Goal: Transaction & Acquisition: Purchase product/service

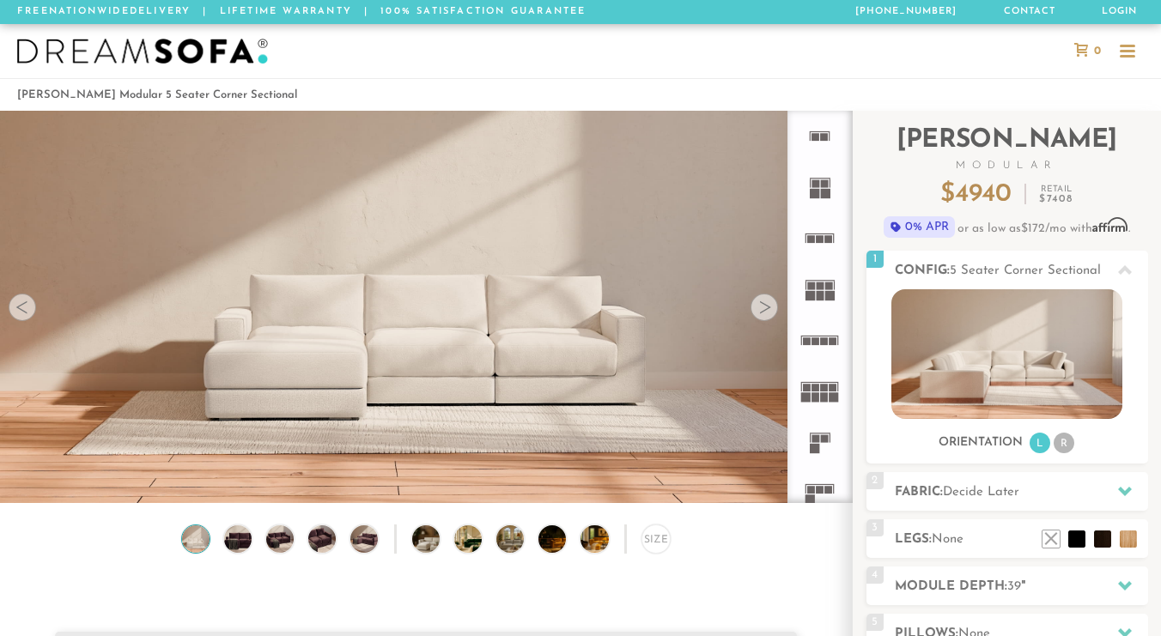
click at [767, 317] on div at bounding box center [764, 307] width 27 height 27
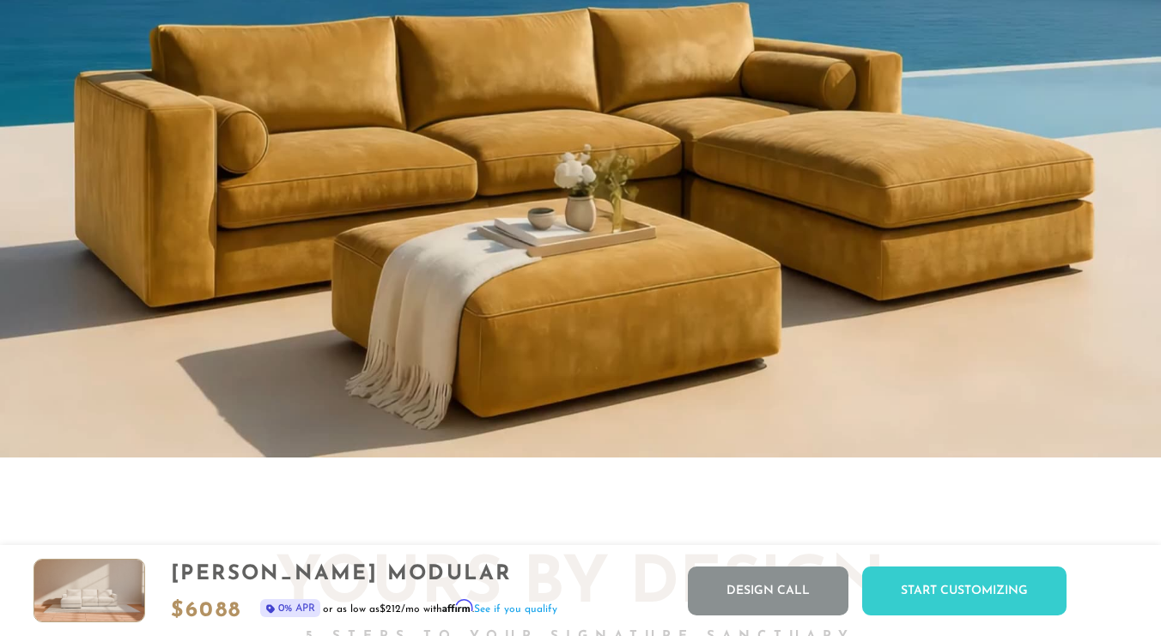
scroll to position [1522, 0]
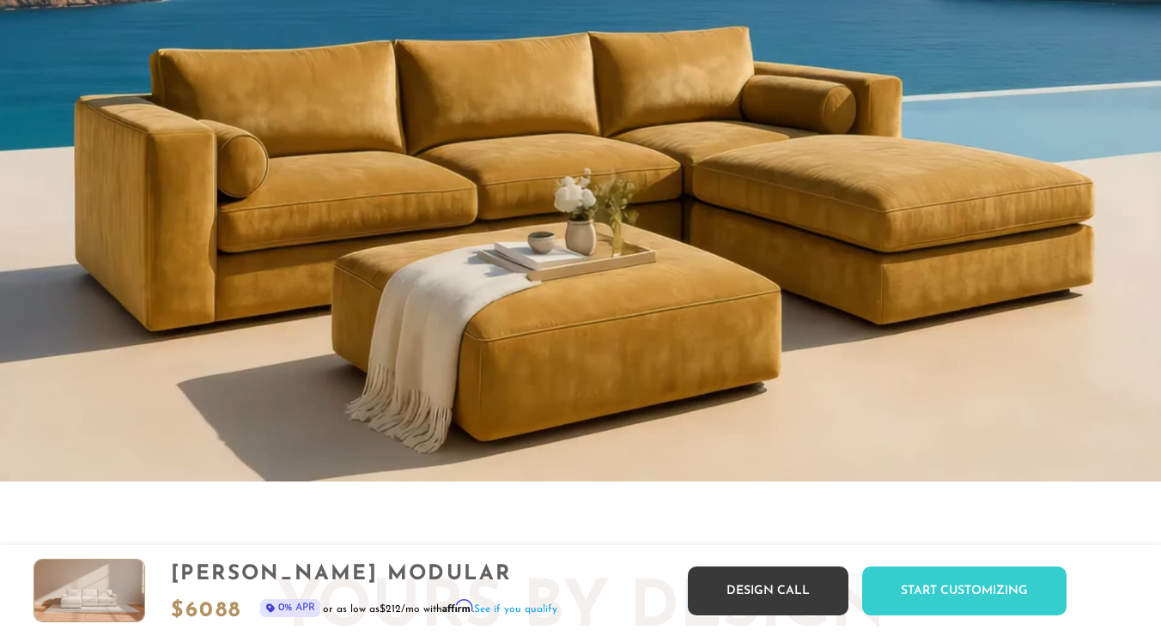
click at [794, 590] on link "Design Call" at bounding box center [768, 591] width 161 height 49
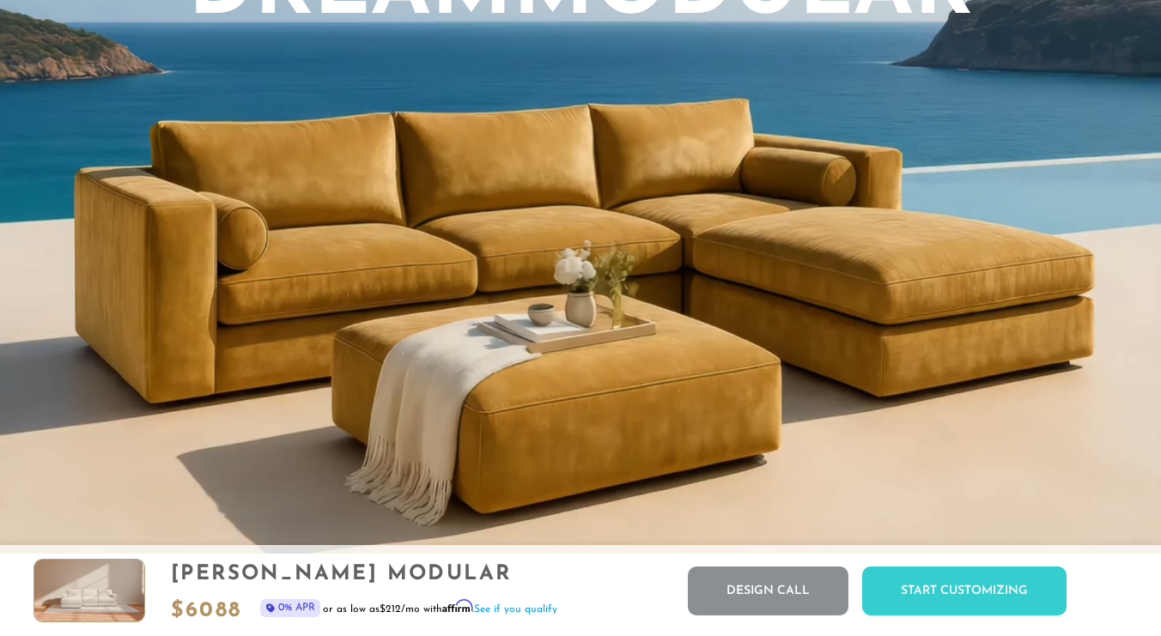
scroll to position [1451, 0]
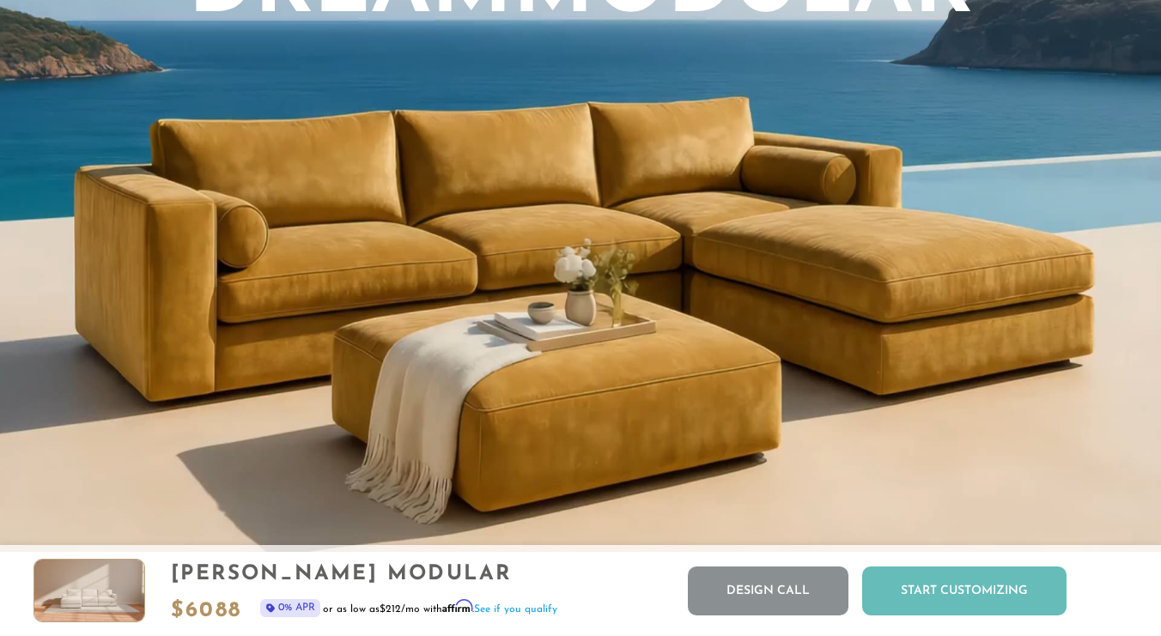
click at [958, 593] on div "Start Customizing" at bounding box center [964, 591] width 204 height 49
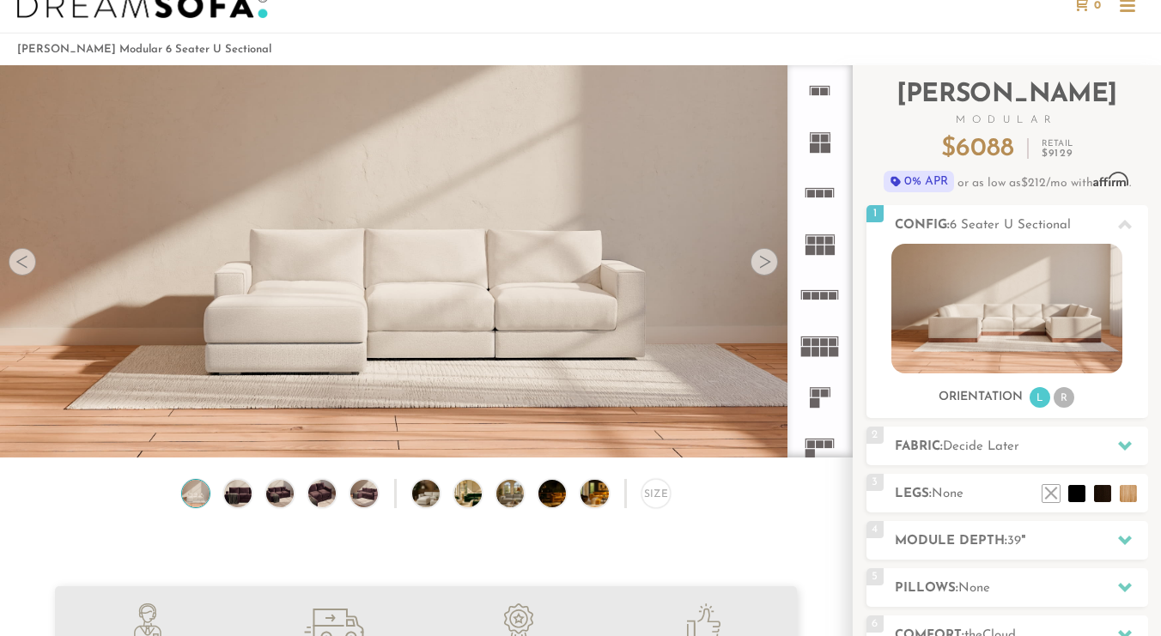
scroll to position [70, 0]
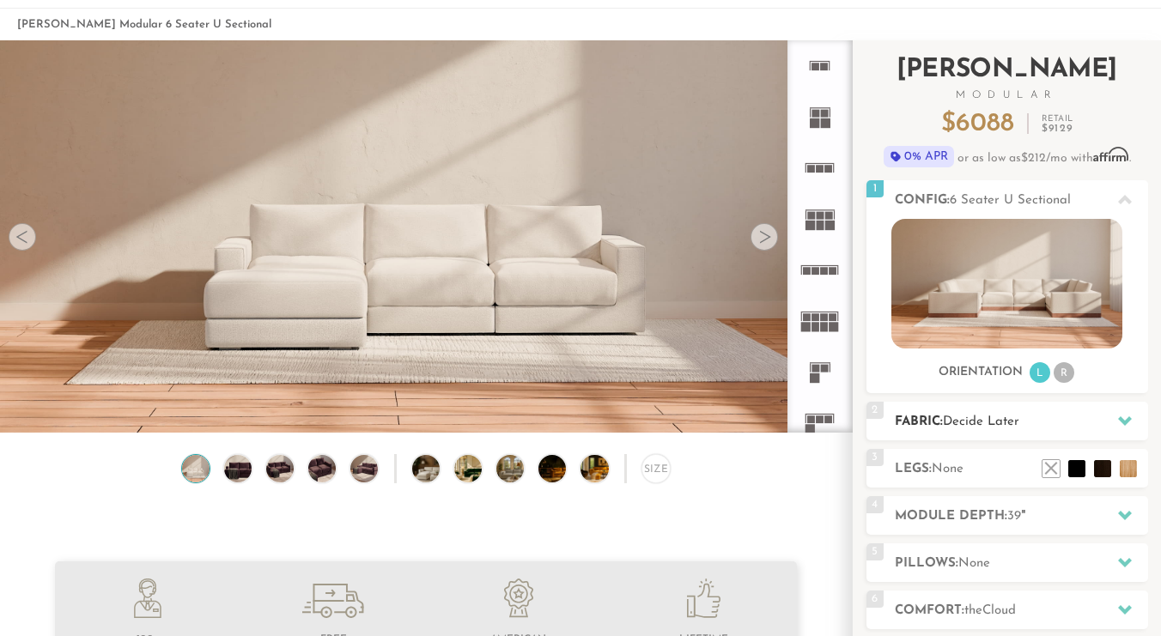
click at [1121, 419] on icon at bounding box center [1125, 420] width 14 height 9
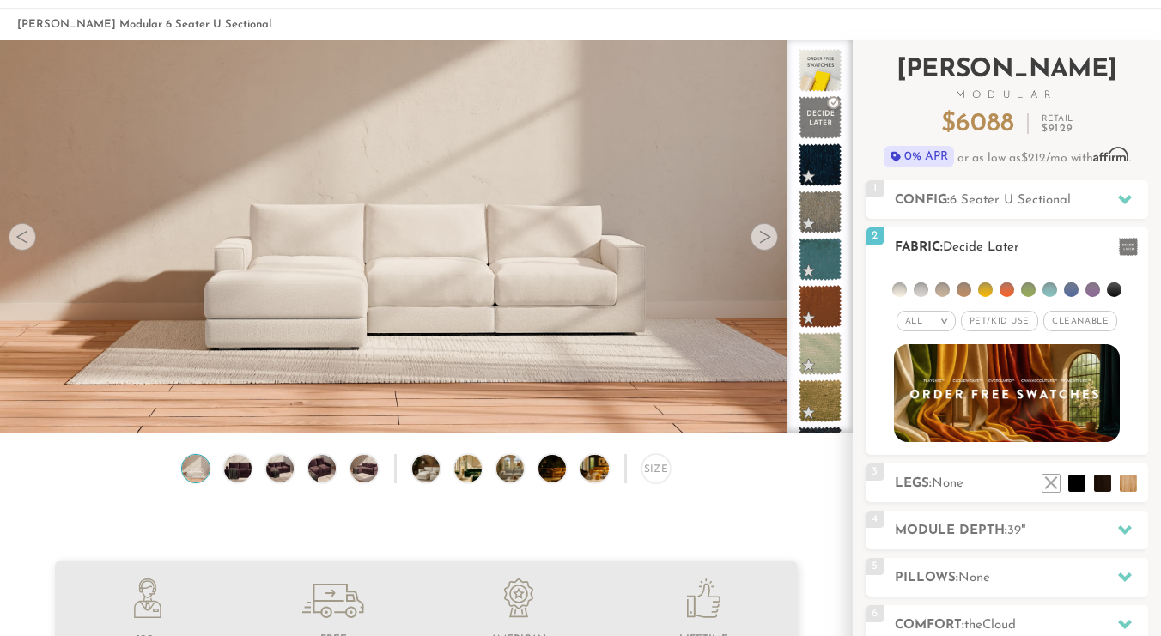
click at [981, 320] on span "Pet/Kid Use x" at bounding box center [999, 321] width 77 height 21
click at [1087, 319] on span "Cleanable x" at bounding box center [1086, 321] width 74 height 21
click at [964, 289] on li at bounding box center [964, 290] width 15 height 15
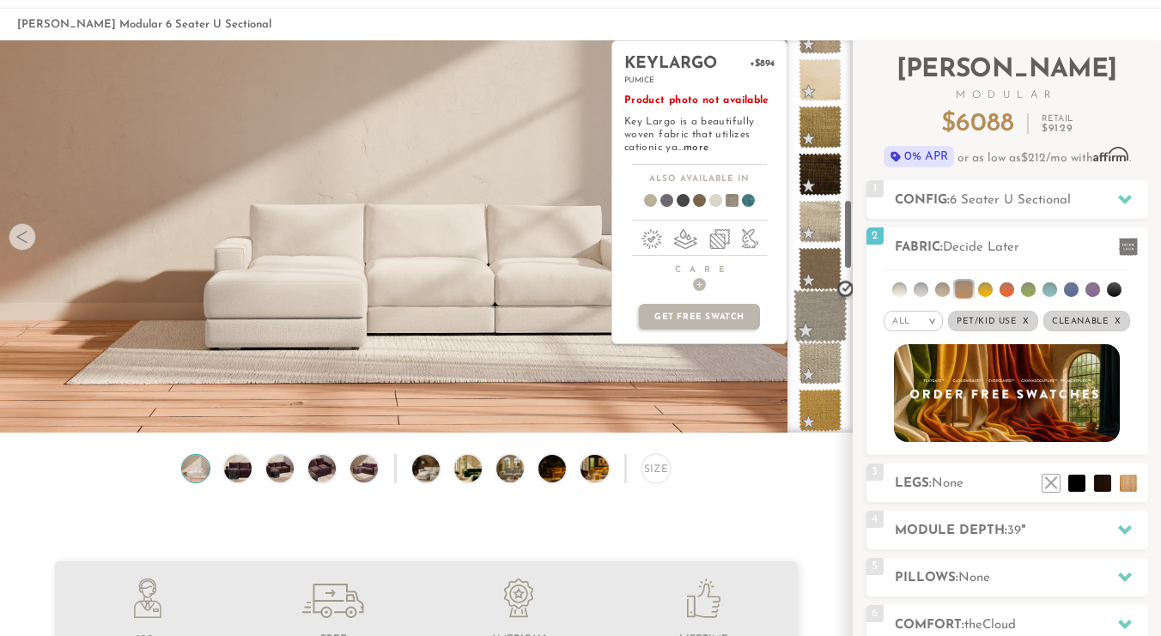
scroll to position [920, 0]
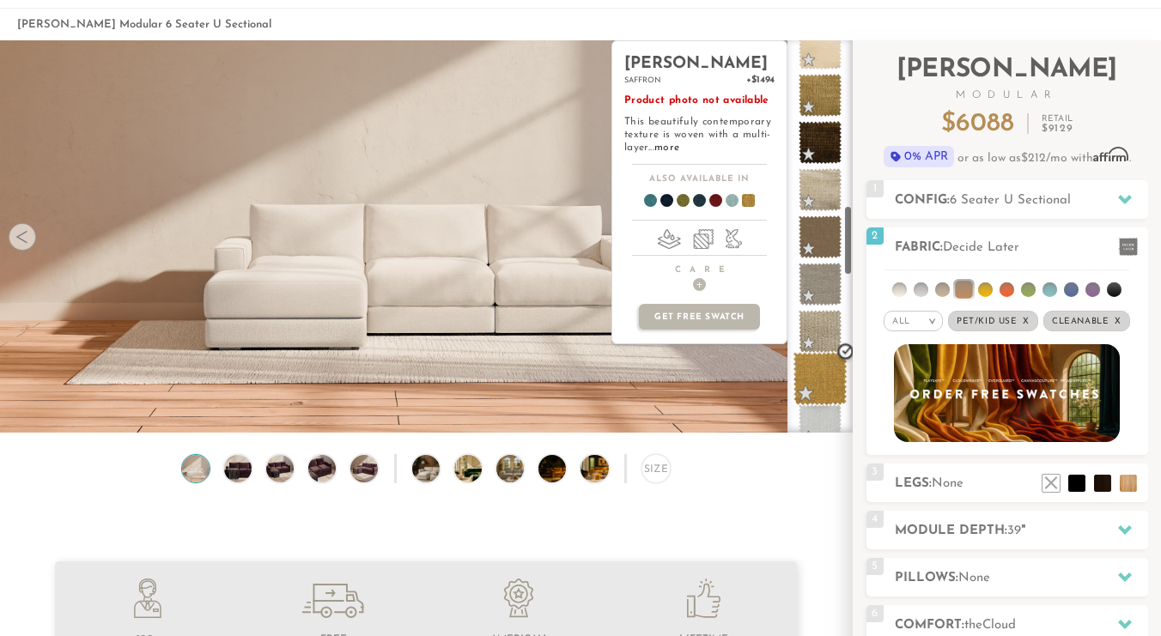
click at [816, 386] on span at bounding box center [820, 379] width 54 height 54
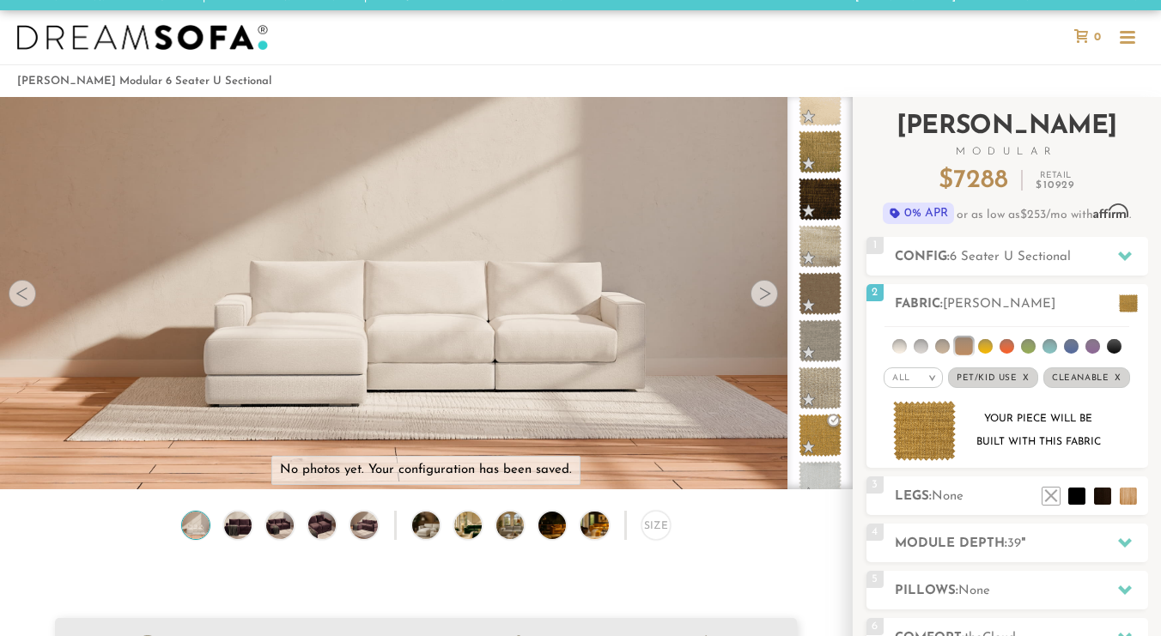
scroll to position [0, 0]
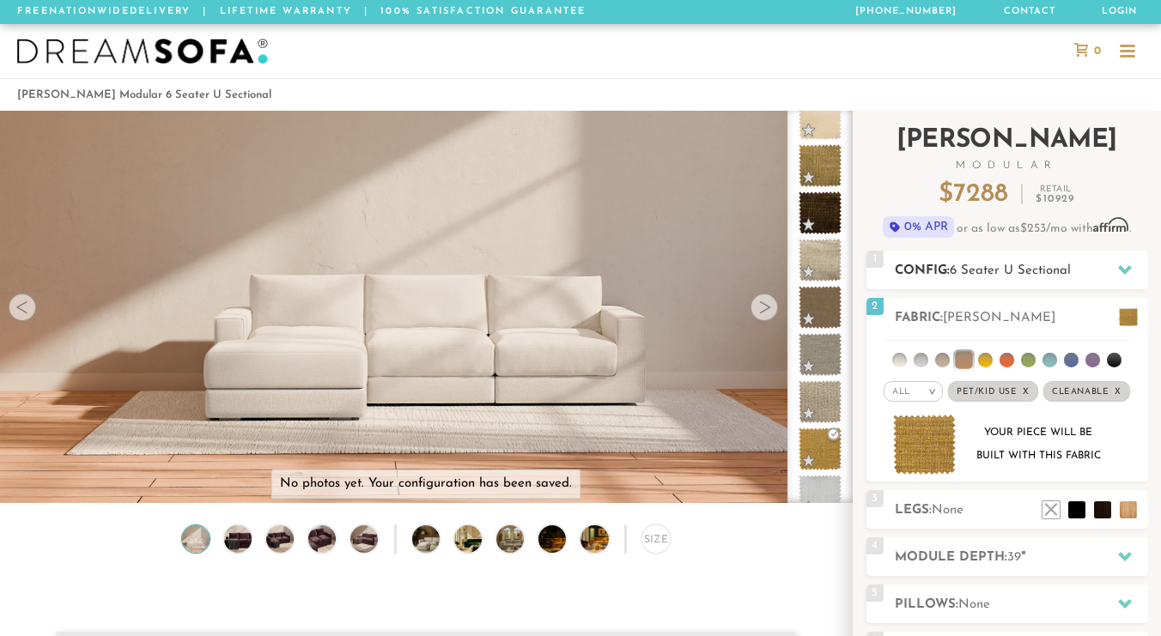
click at [1135, 267] on div at bounding box center [1125, 269] width 36 height 35
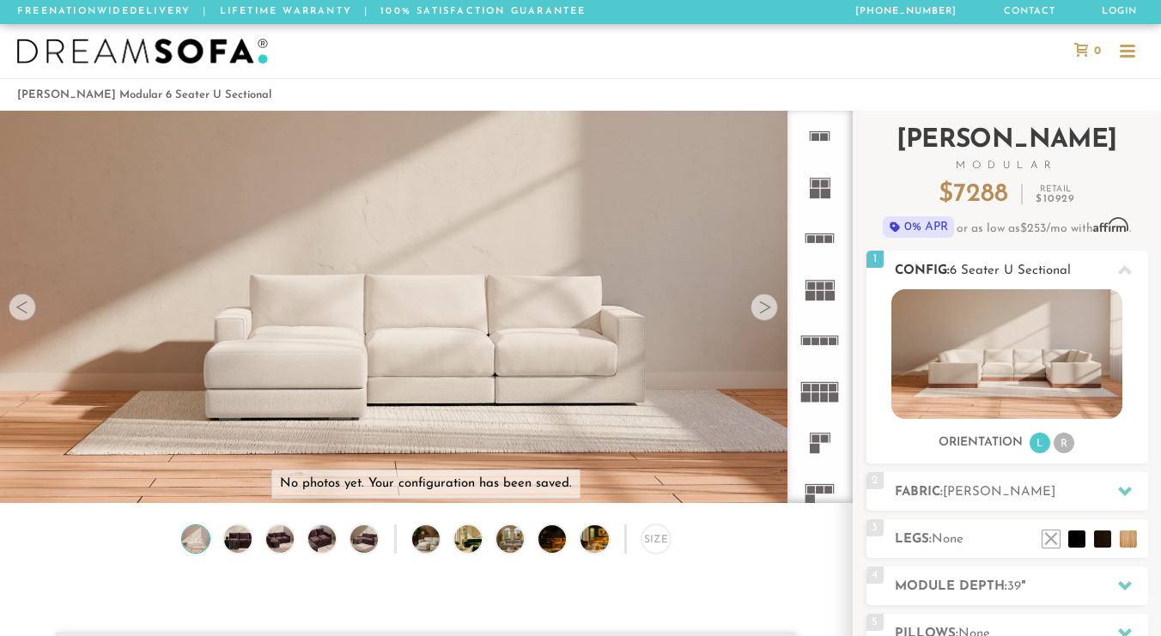
click at [1067, 444] on li "R" at bounding box center [1064, 443] width 21 height 21
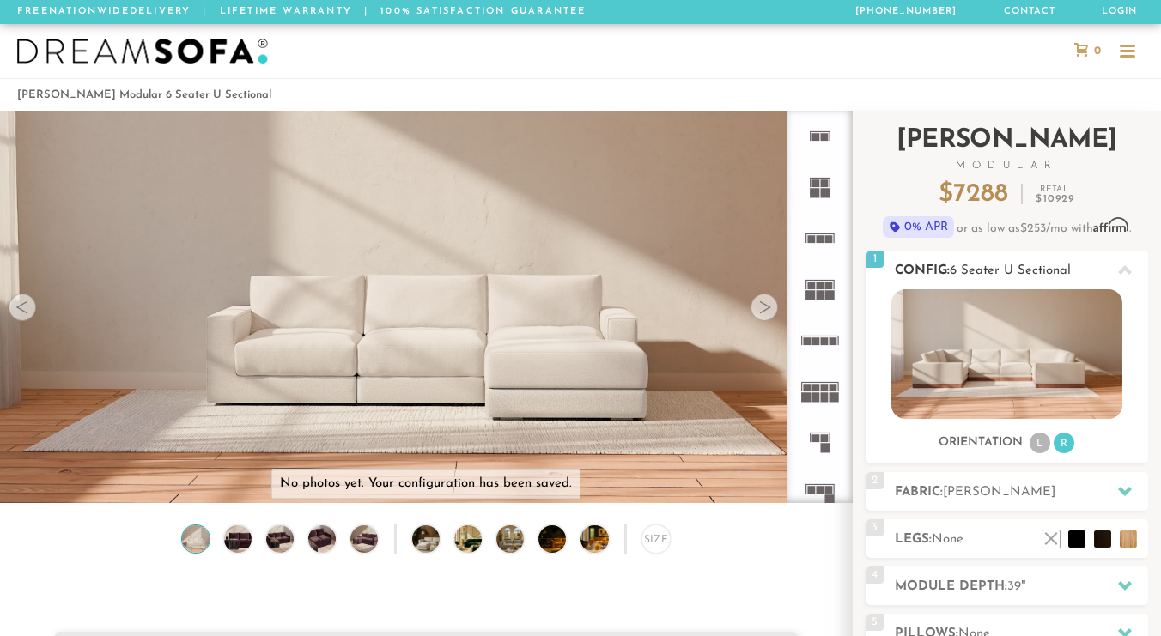
click at [1044, 448] on li "L" at bounding box center [1040, 443] width 21 height 21
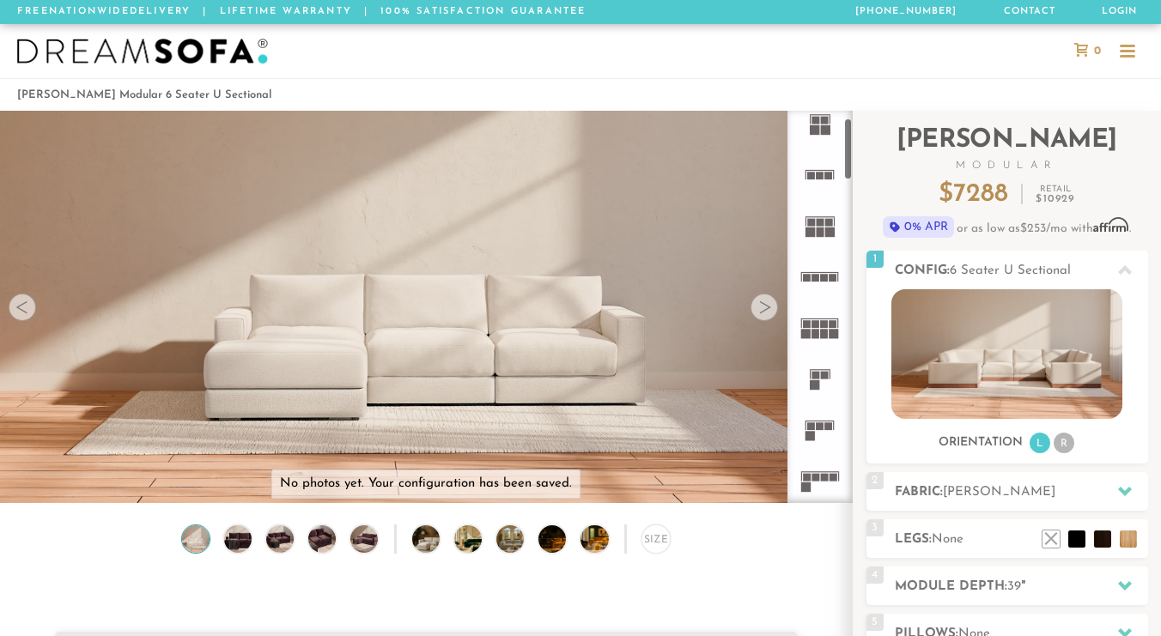
scroll to position [70, 0]
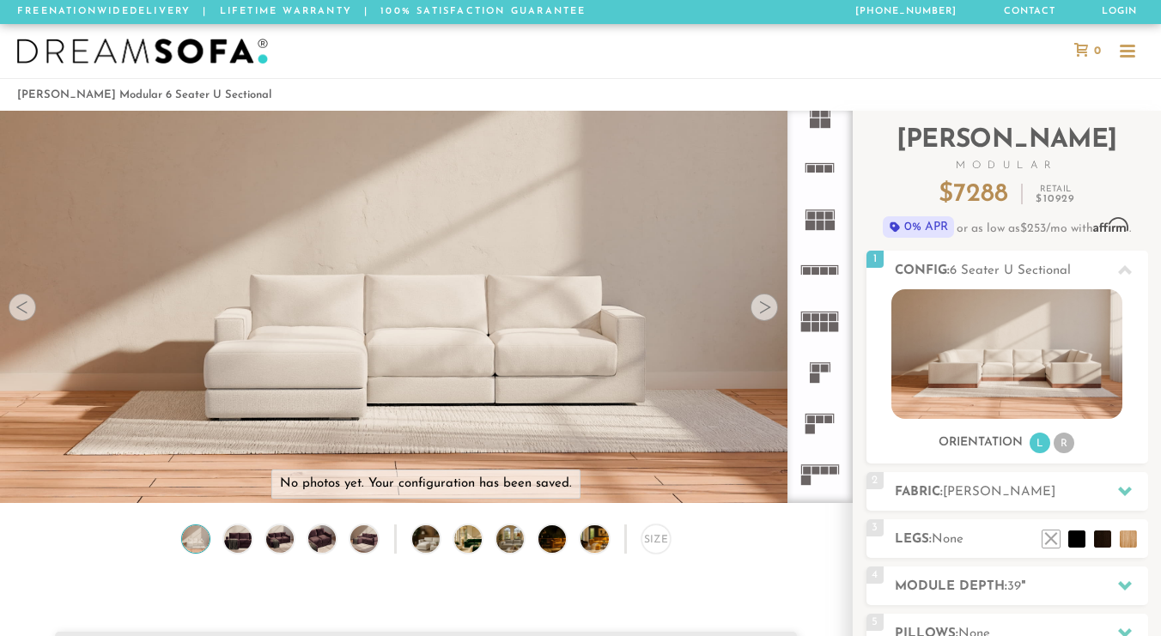
click at [826, 475] on icon at bounding box center [819, 473] width 51 height 51
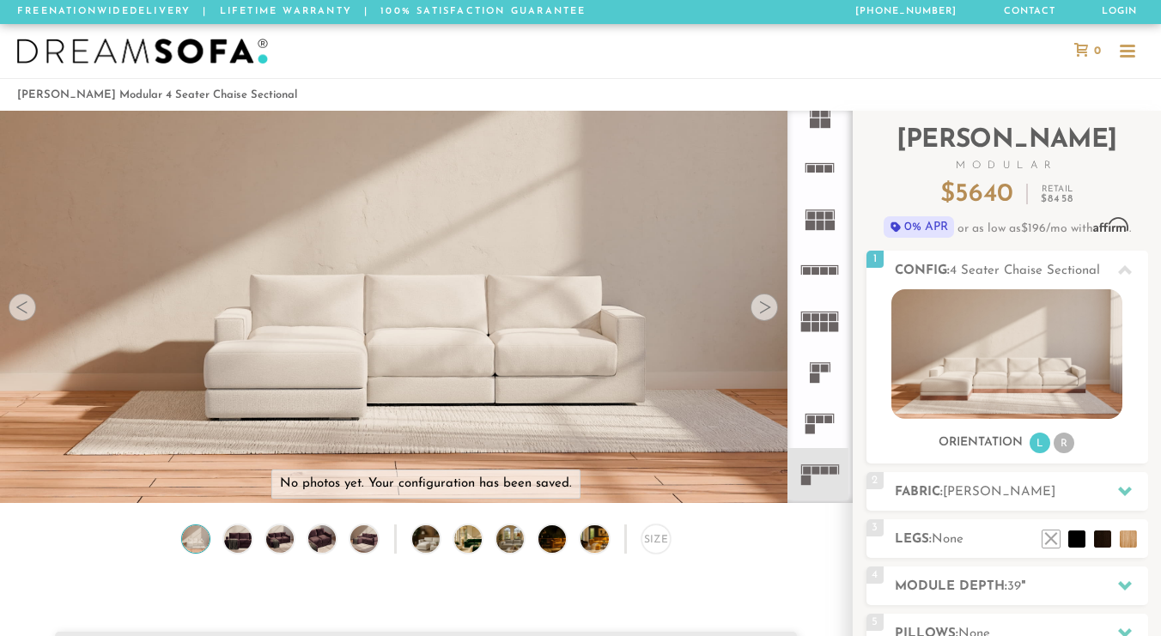
click at [822, 421] on rect at bounding box center [821, 420] width 8 height 8
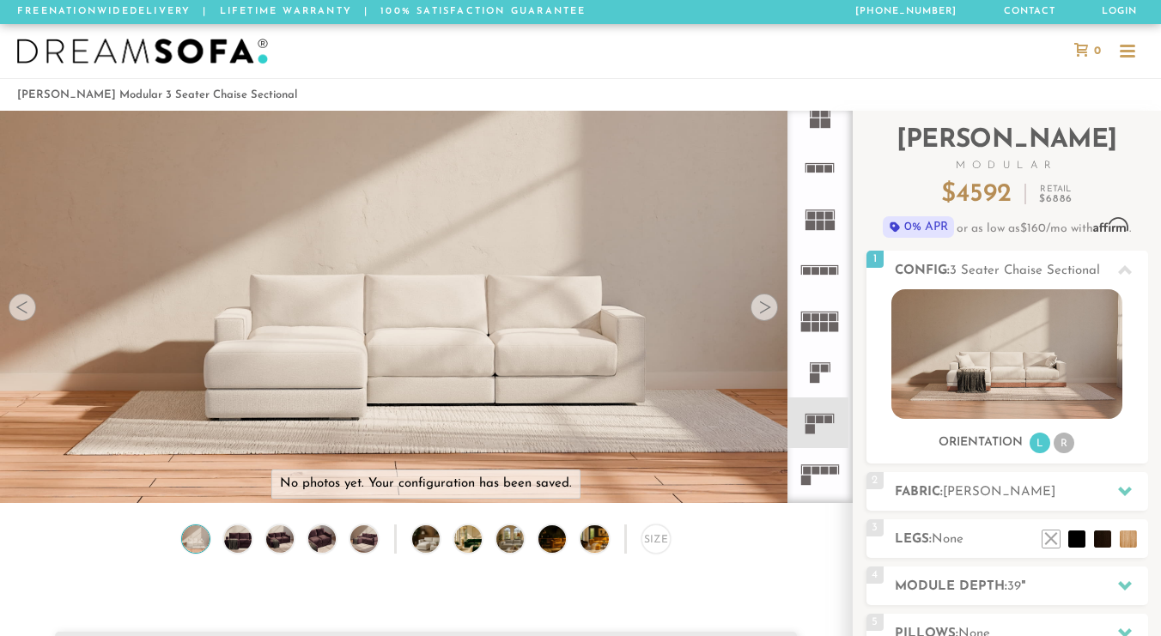
click at [823, 324] on rect at bounding box center [825, 326] width 8 height 9
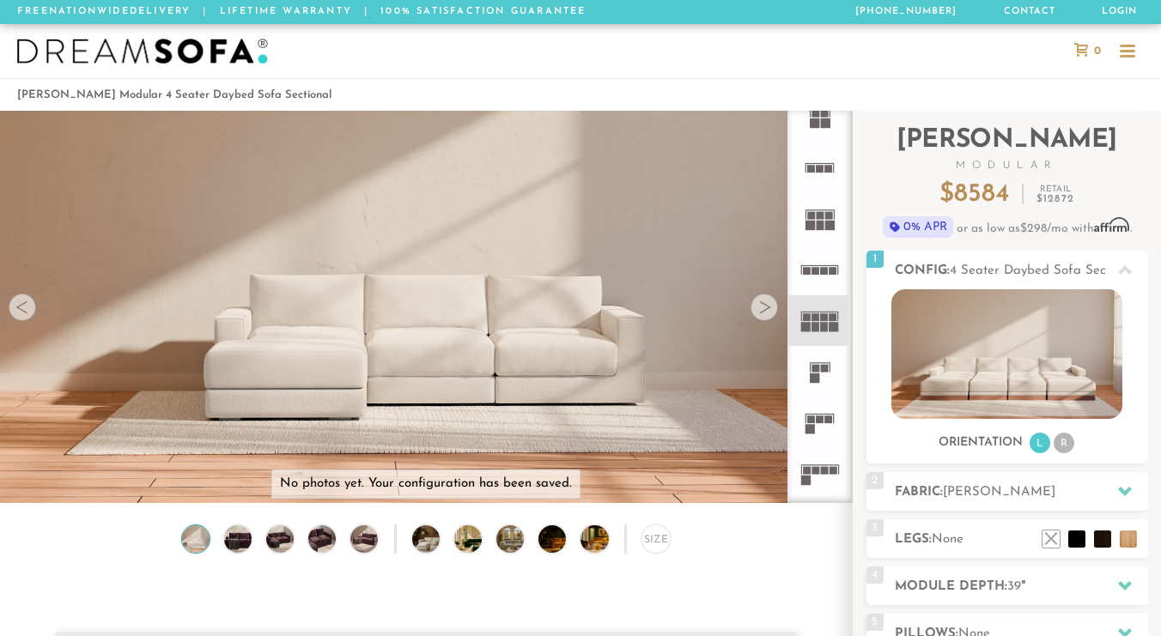
click at [827, 226] on rect at bounding box center [829, 225] width 9 height 9
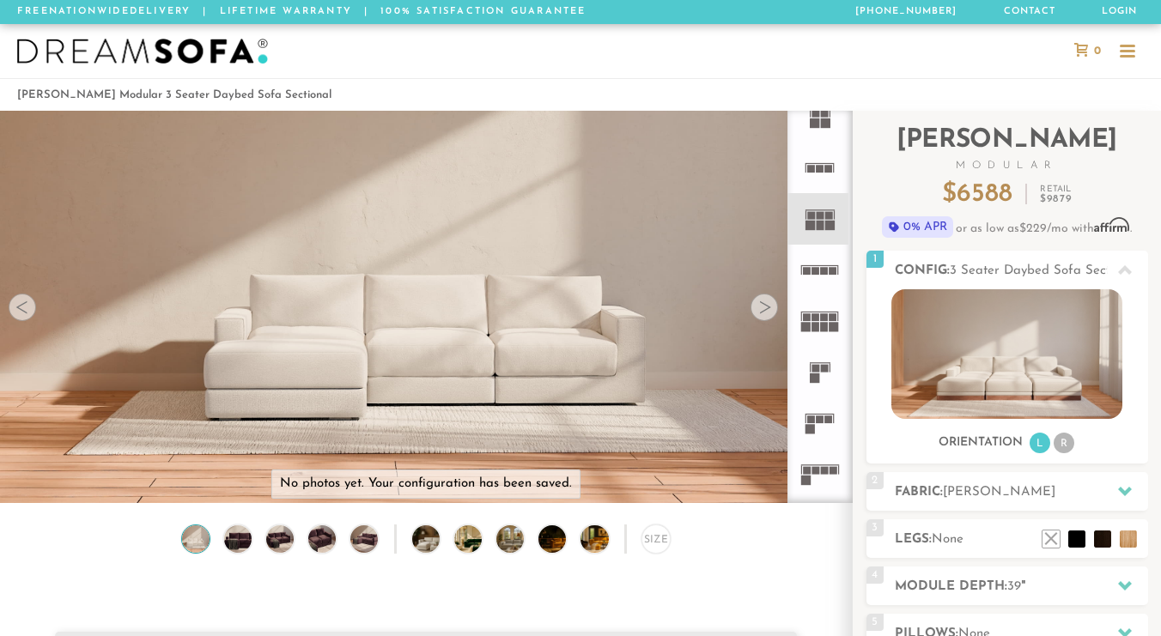
click at [820, 319] on icon at bounding box center [819, 320] width 51 height 51
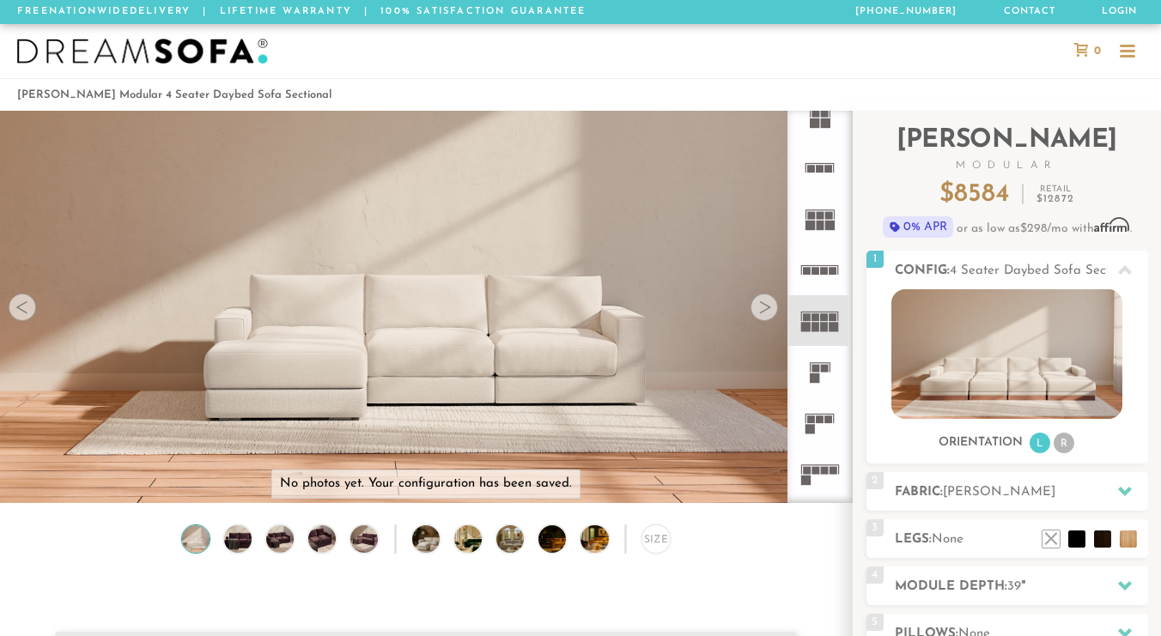
click at [823, 369] on rect at bounding box center [825, 369] width 8 height 8
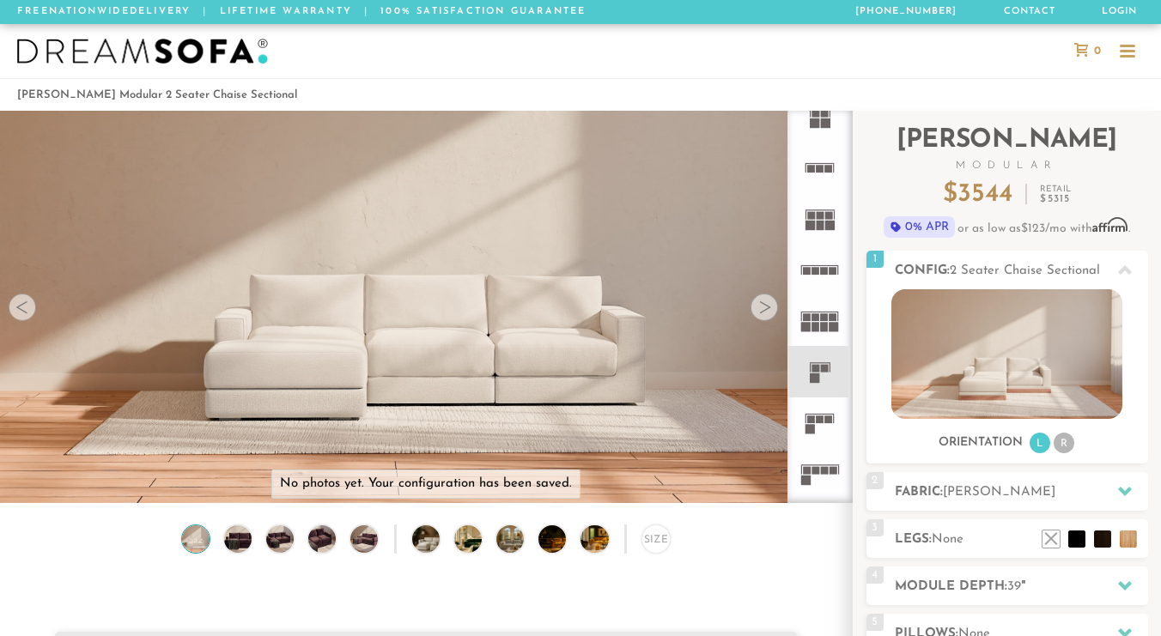
click at [818, 428] on icon at bounding box center [819, 423] width 51 height 51
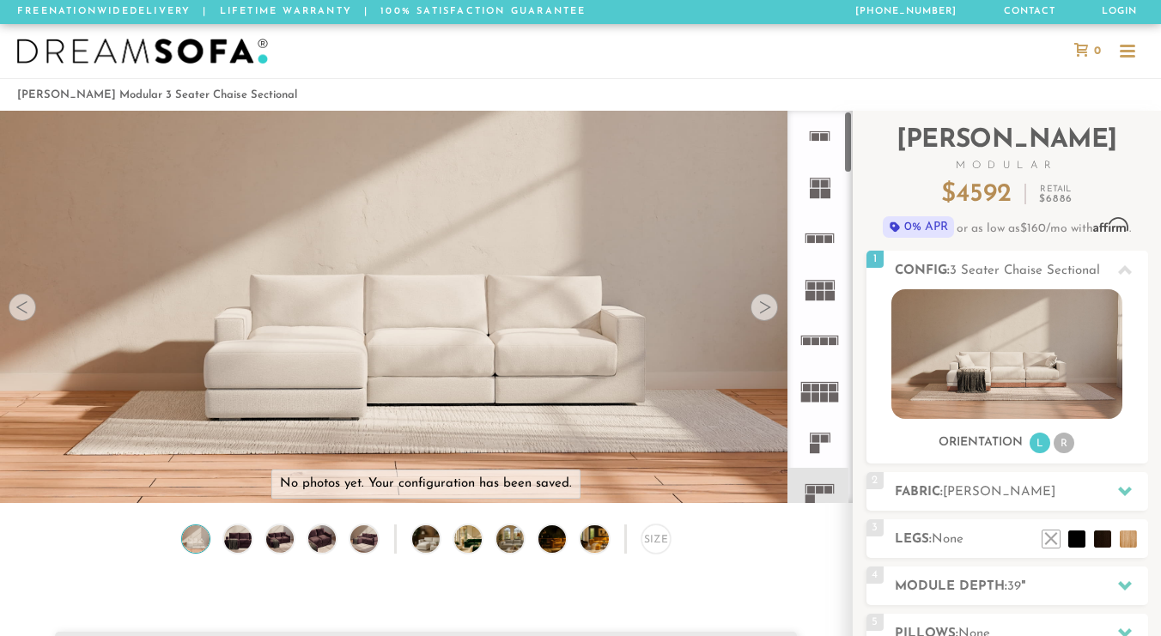
click at [828, 199] on icon at bounding box center [819, 186] width 51 height 51
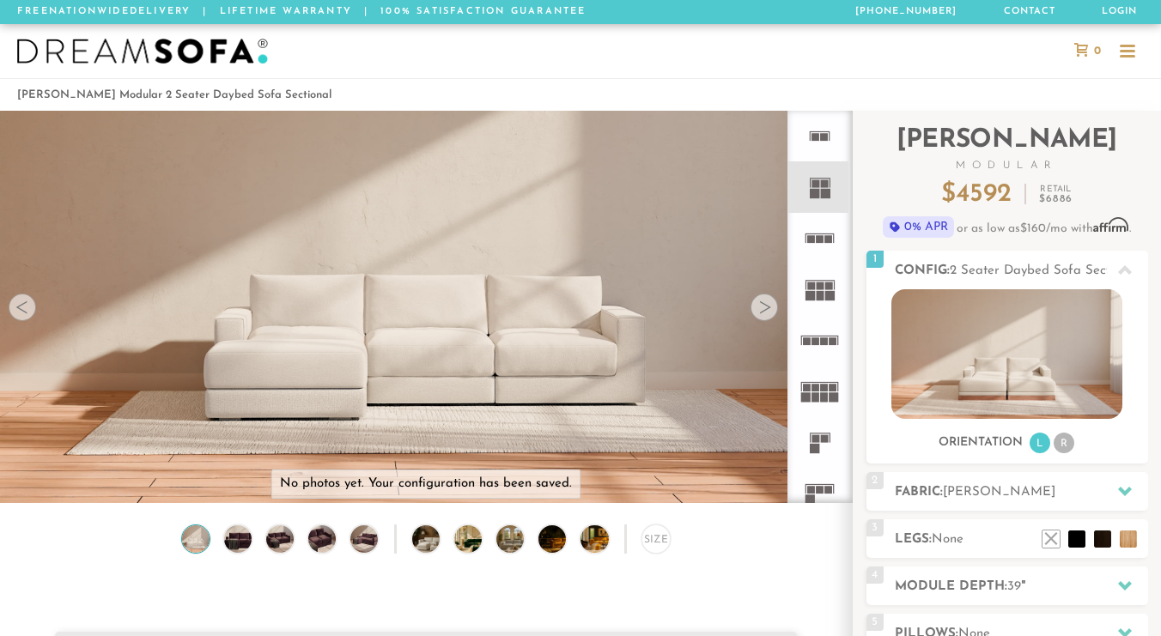
click at [818, 139] on rect at bounding box center [815, 137] width 8 height 8
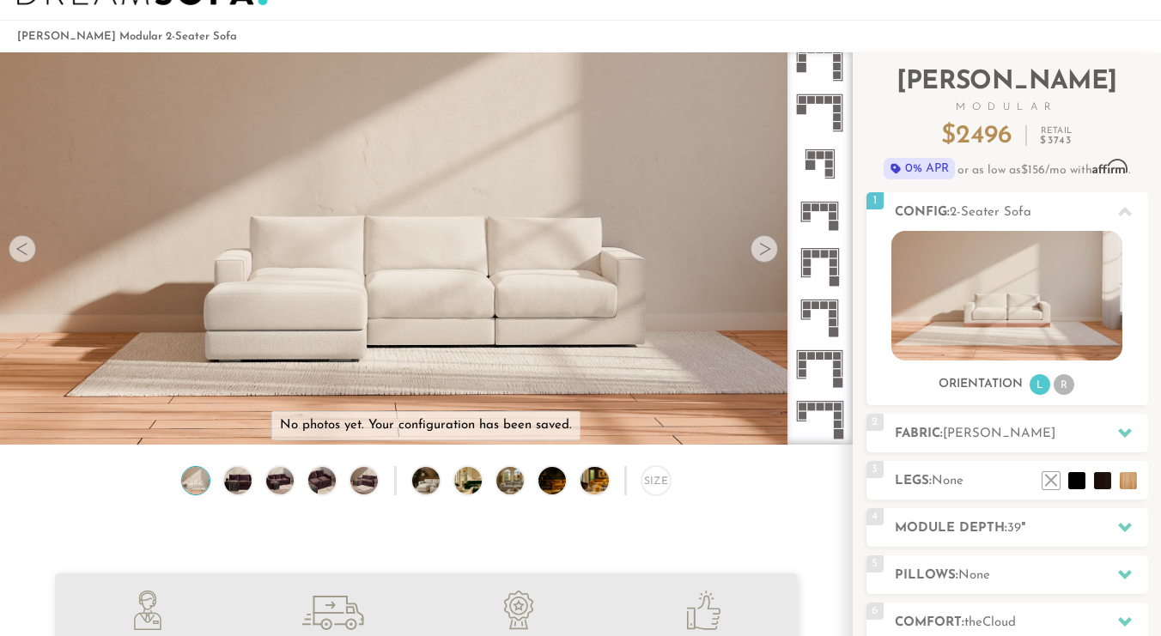
scroll to position [59, 0]
click at [828, 170] on rect at bounding box center [829, 172] width 8 height 8
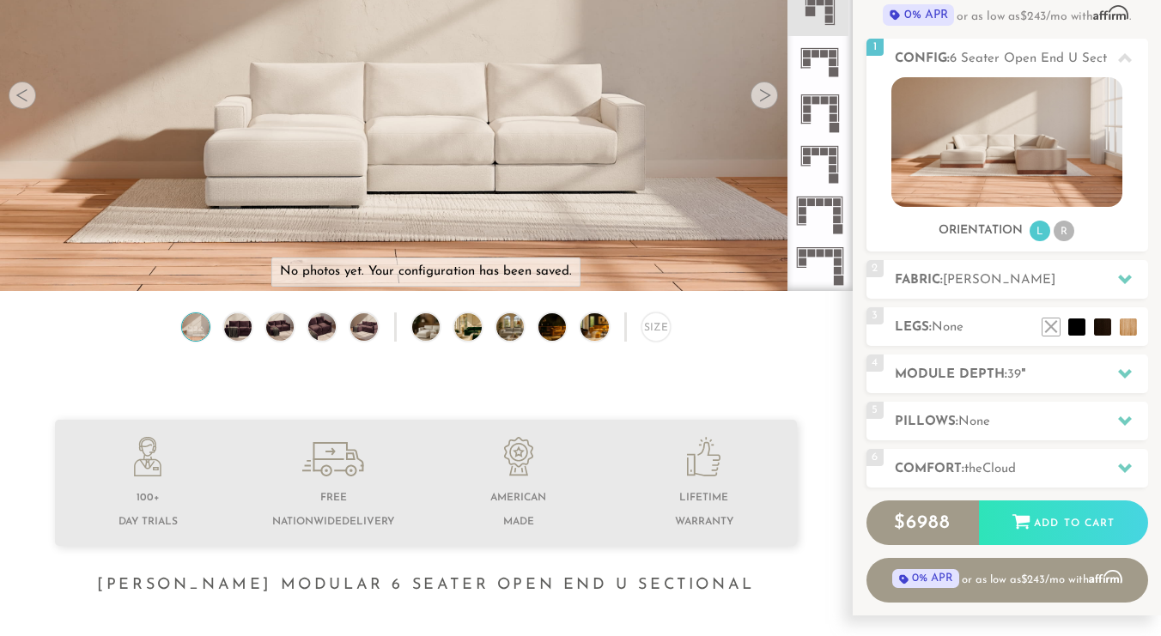
scroll to position [225, 0]
